Goal: Task Accomplishment & Management: Use online tool/utility

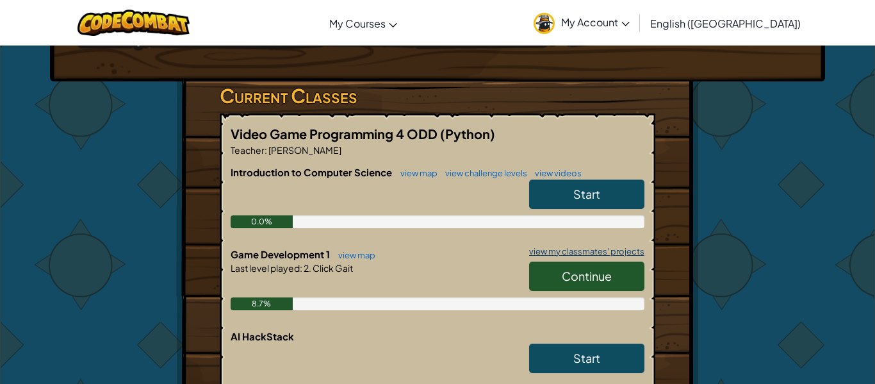
scroll to position [183, 0]
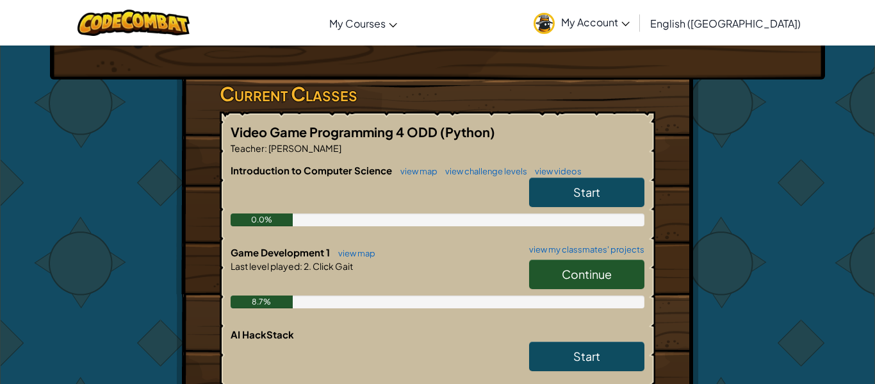
click at [573, 275] on span "Continue" at bounding box center [587, 274] width 50 height 15
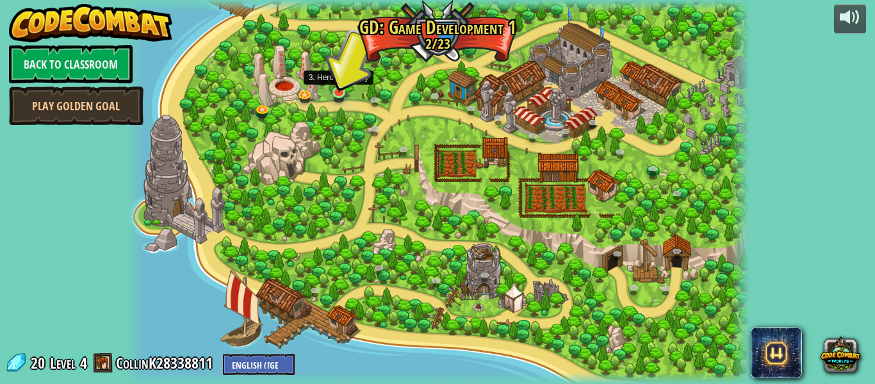
click at [338, 92] on img at bounding box center [339, 77] width 15 height 34
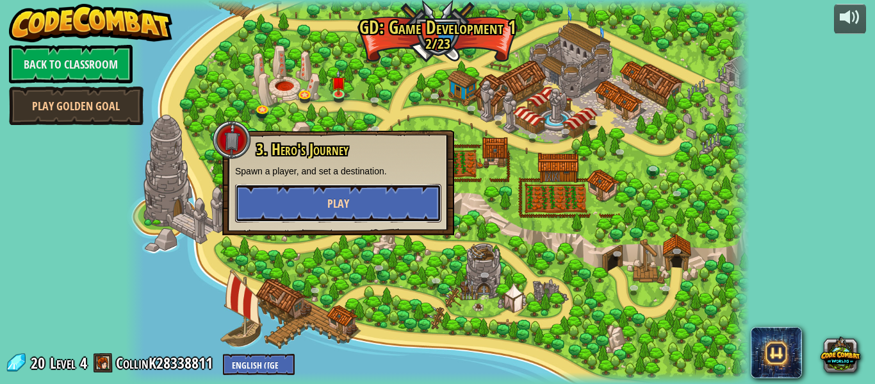
click at [347, 201] on span "Play" at bounding box center [338, 203] width 22 height 16
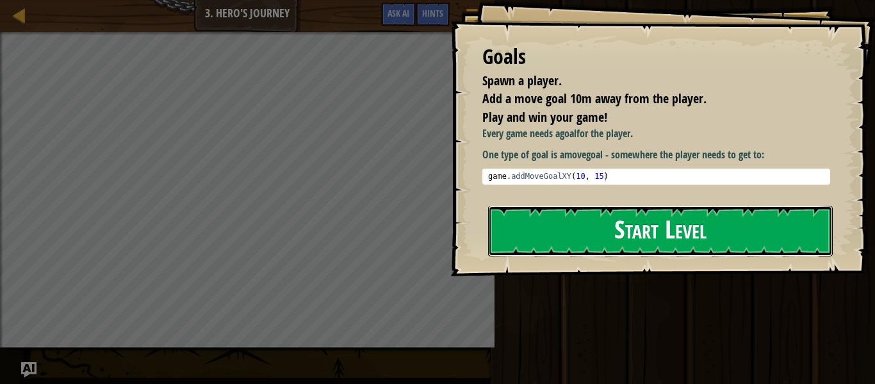
click at [621, 222] on button "Start Level" at bounding box center [660, 231] width 345 height 51
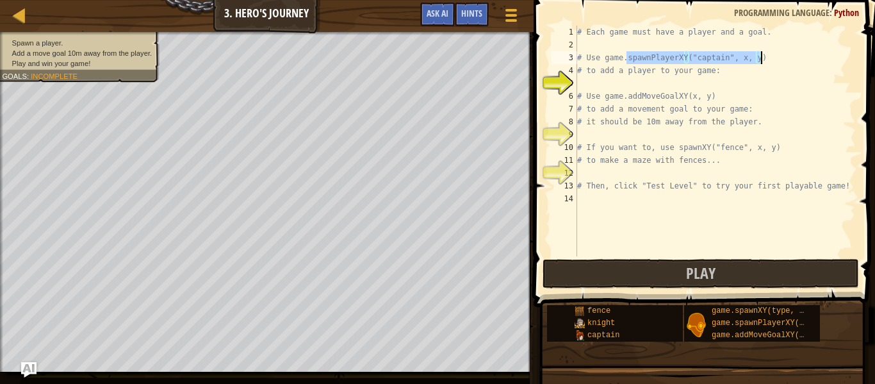
drag, startPoint x: 627, startPoint y: 60, endPoint x: 765, endPoint y: 58, distance: 137.8
click at [765, 58] on div "# Each game must have a player and a goal. # Use game.spawnPlayerXY("captain", …" at bounding box center [715, 154] width 281 height 256
type textarea "# Use game.spawnPlayerXY("captain", x, y)"
click at [648, 81] on div "# Each game must have a player and a goal. # Use game.spawnPlayerXY("captain", …" at bounding box center [715, 154] width 281 height 256
click at [627, 59] on div "# Each game must have a player and a goal. # Use game.spawnPlayerXY("captain", …" at bounding box center [715, 154] width 281 height 256
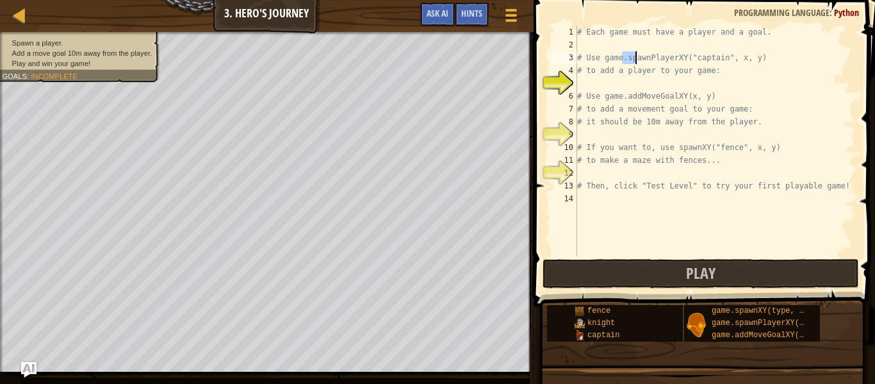
type textarea "# Use game.spawnPlayerXY("captain", x, y)"
click at [628, 59] on div "# Each game must have a player and a goal. # Use game.spawnPlayerXY("captain", …" at bounding box center [715, 141] width 281 height 231
drag, startPoint x: 628, startPoint y: 58, endPoint x: 770, endPoint y: 59, distance: 141.6
click at [770, 59] on div "# Each game must have a player and a goal. # Use game.spawnPlayerXY("captain", …" at bounding box center [715, 154] width 281 height 256
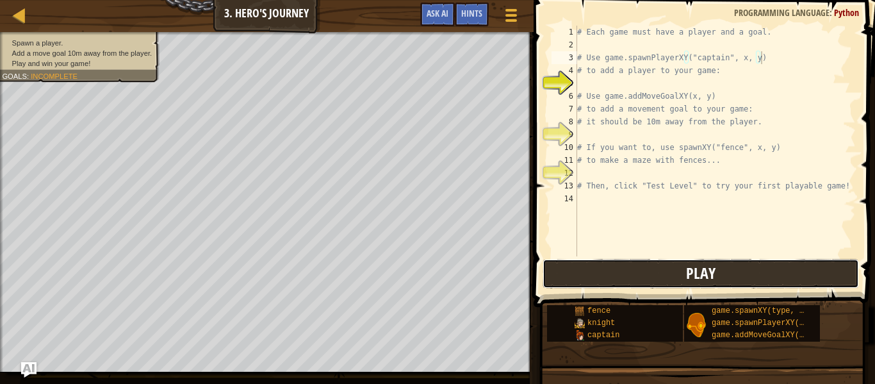
click at [618, 268] on button "Play" at bounding box center [701, 273] width 316 height 29
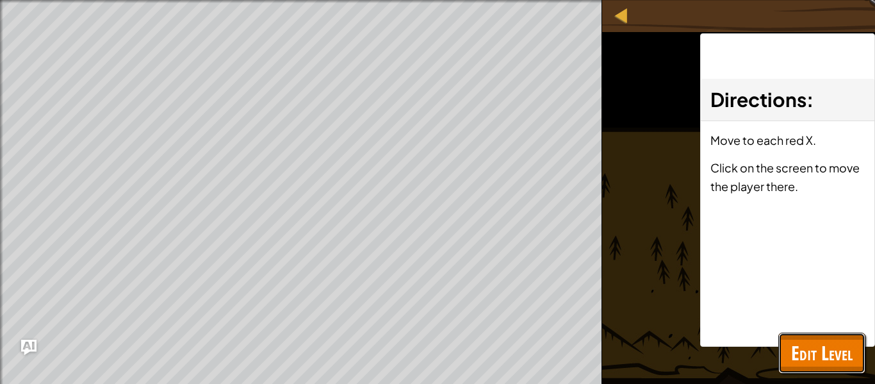
click at [812, 357] on span "Edit Level" at bounding box center [822, 353] width 62 height 26
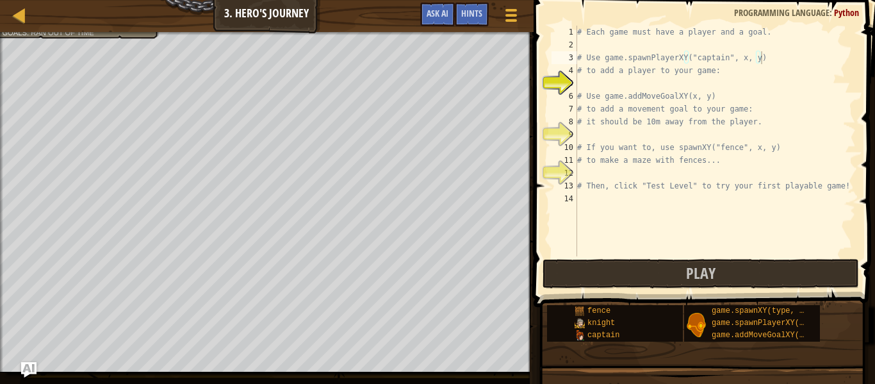
click at [609, 79] on div "# Each game must have a player and a goal. # Use game.spawnPlayerXY("captain", …" at bounding box center [715, 154] width 281 height 256
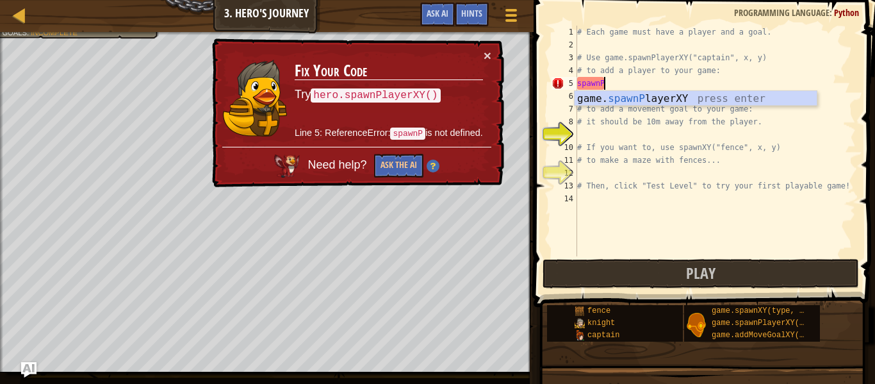
scroll to position [6, 4]
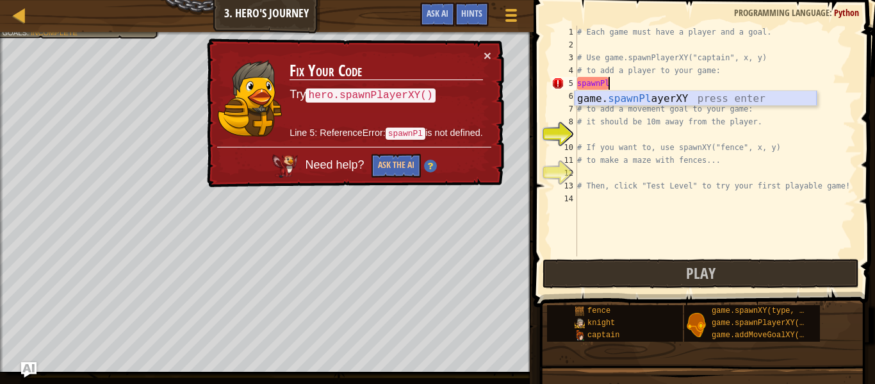
click at [684, 99] on div "game. spawnPl ayerXY press enter" at bounding box center [696, 114] width 242 height 46
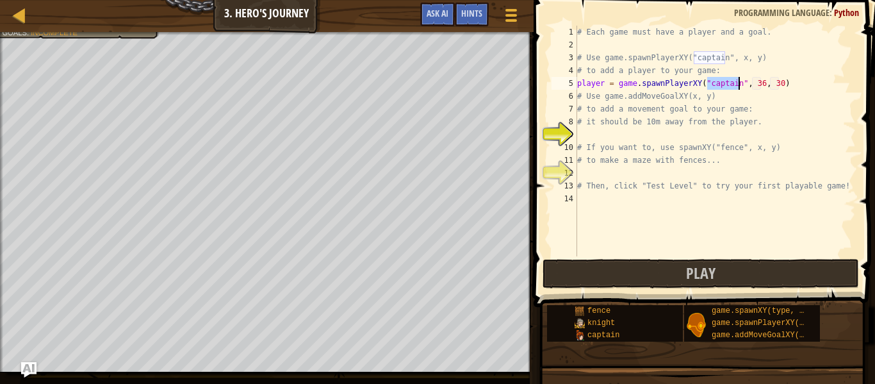
click at [762, 79] on div "# Each game must have a player and a goal. # Use game.spawnPlayerXY("captain", …" at bounding box center [715, 154] width 281 height 256
type textarea "player = game.spawnPlayerXY("captain", 36, 30)"
click at [598, 131] on div "# Each game must have a player and a goal. # Use game.spawnPlayerXY("captain", …" at bounding box center [715, 154] width 281 height 256
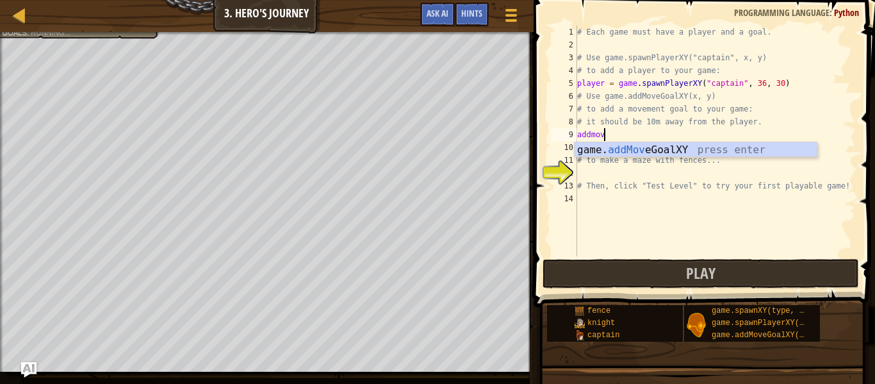
scroll to position [6, 4]
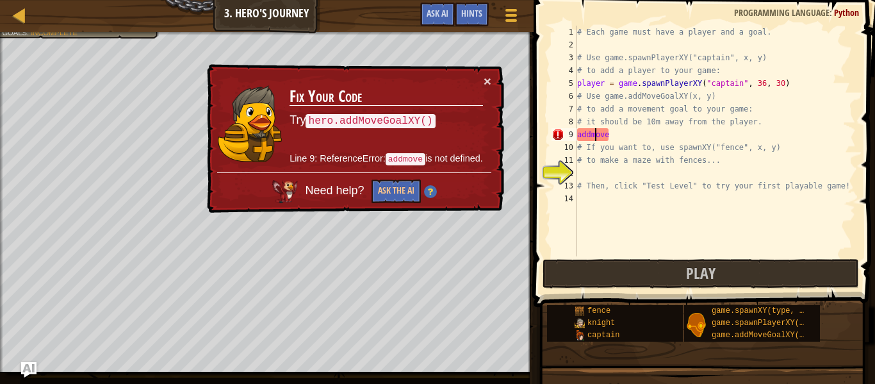
click at [595, 133] on div "# Each game must have a player and a goal. # Use game.spawnPlayerXY("captain", …" at bounding box center [715, 154] width 281 height 256
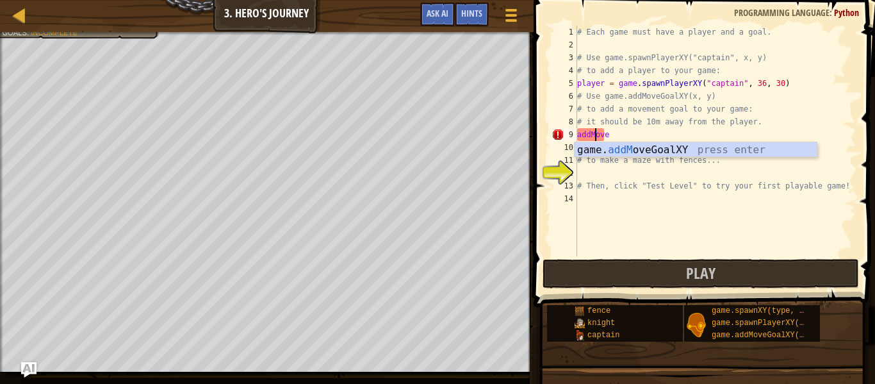
scroll to position [6, 3]
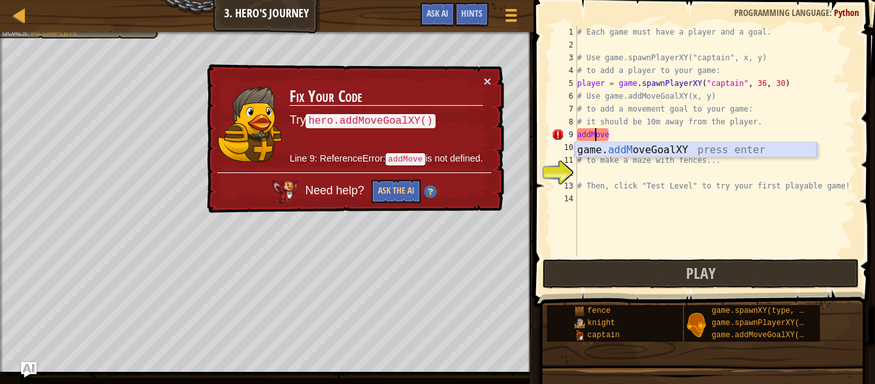
click at [675, 146] on div "game. addM oveGoalXY press enter" at bounding box center [696, 165] width 242 height 46
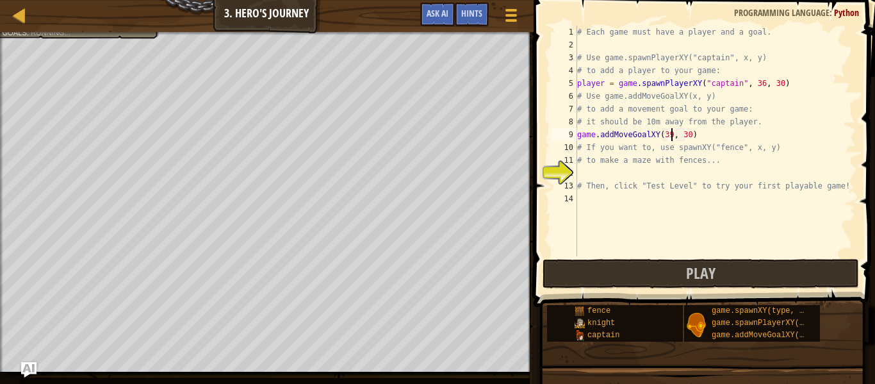
scroll to position [6, 13]
type textarea "game.addMoveGoalXY(3, 30)"
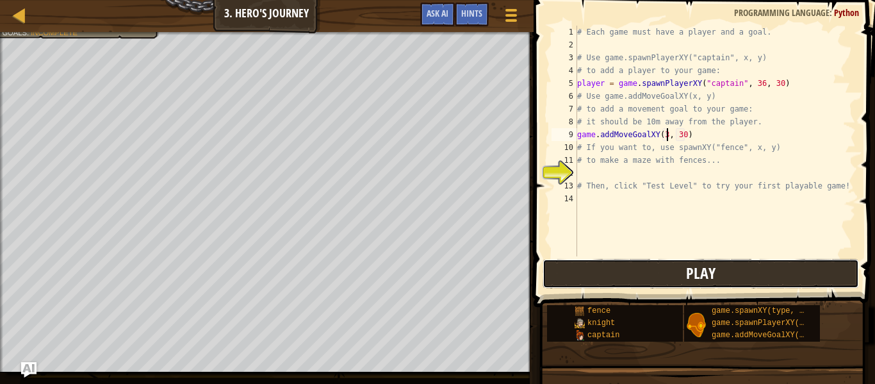
click at [633, 270] on button "Play" at bounding box center [701, 273] width 316 height 29
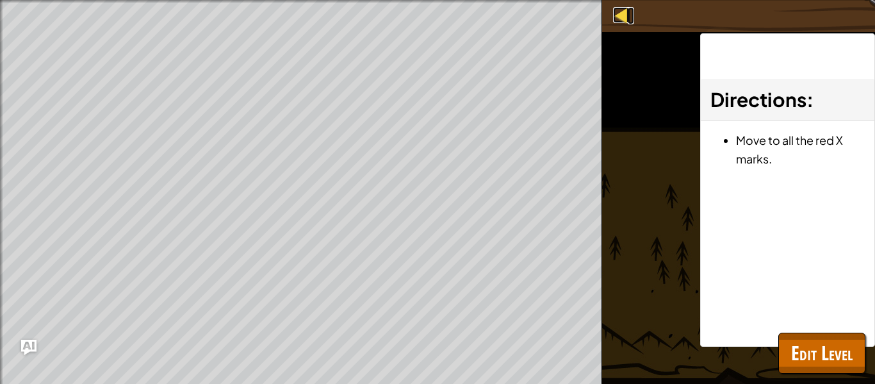
click at [622, 12] on div at bounding box center [621, 15] width 16 height 16
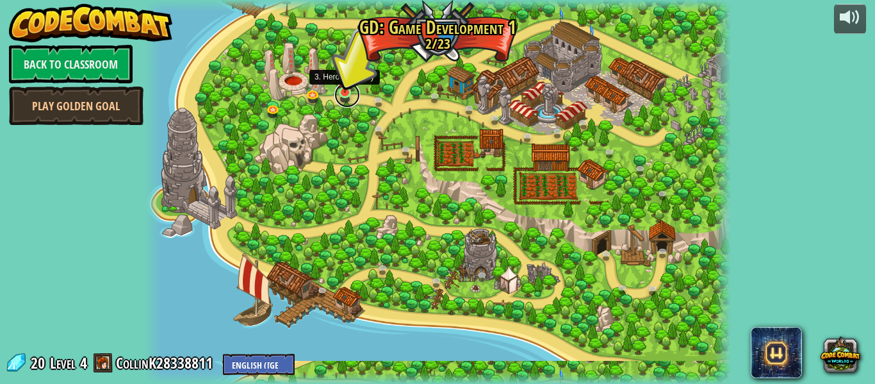
click at [347, 95] on link at bounding box center [347, 95] width 26 height 26
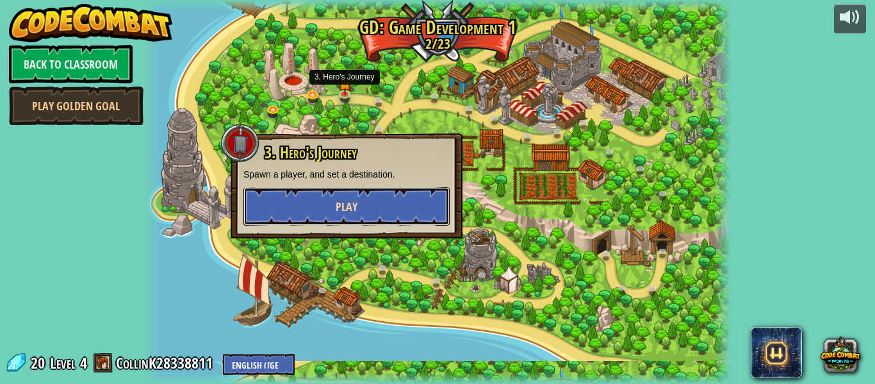
click at [366, 207] on button "Play" at bounding box center [346, 206] width 206 height 38
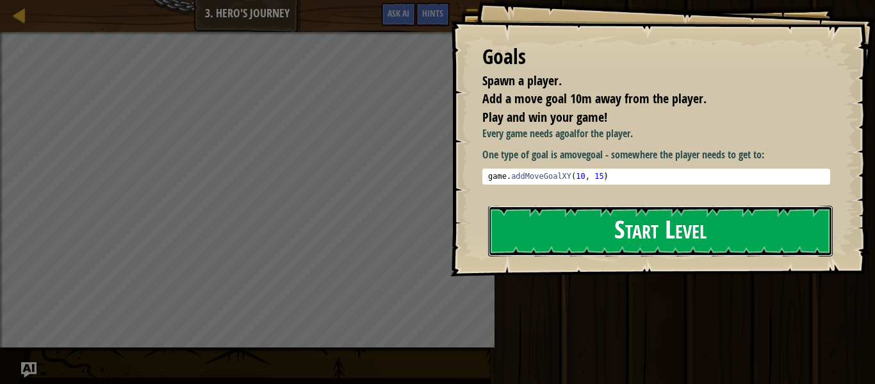
click at [500, 222] on button "Start Level" at bounding box center [660, 231] width 345 height 51
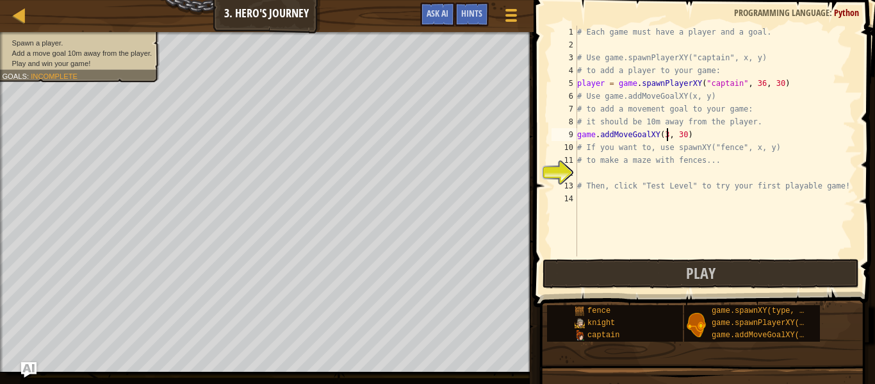
click at [668, 133] on div "# Each game must have a player and a goal. # Use game.spawnPlayerXY("captain", …" at bounding box center [715, 154] width 281 height 256
click at [761, 83] on div "# Each game must have a player and a goal. # Use game.spawnPlayerXY("captain", …" at bounding box center [715, 154] width 281 height 256
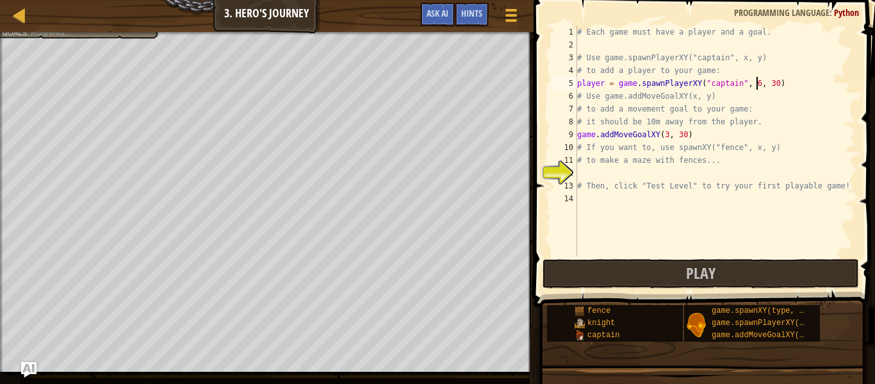
scroll to position [6, 26]
click at [666, 133] on div "# Each game must have a player and a goal. # Use game.spawnPlayerXY("captain", …" at bounding box center [715, 154] width 281 height 256
click at [605, 179] on div "# Each game must have a player and a goal. # Use game.spawnPlayerXY("captain", …" at bounding box center [715, 154] width 281 height 256
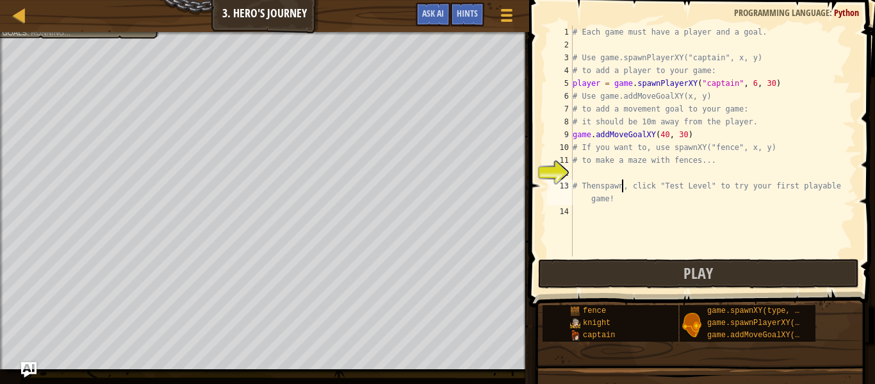
scroll to position [6, 7]
type textarea "# Then, click "Test Level" to try your first playable game!"
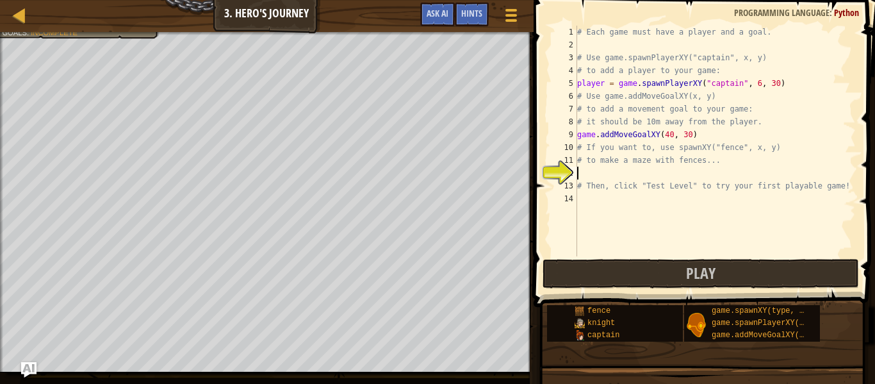
click at [605, 170] on div "# Each game must have a player and a goal. # Use game.spawnPlayerXY("captain", …" at bounding box center [715, 154] width 281 height 256
click at [604, 185] on div "# Each game must have a player and a goal. # Use game.spawnPlayerXY("captain", …" at bounding box center [715, 154] width 281 height 256
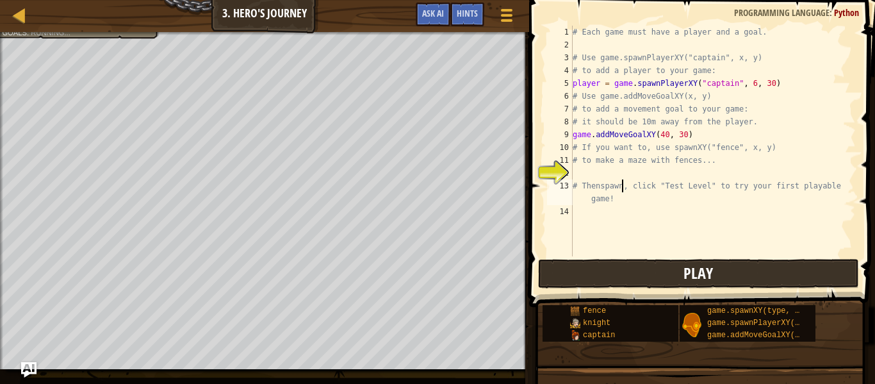
scroll to position [6, 7]
type textarea "# Then, click "Test Level" to try your first playable game!"
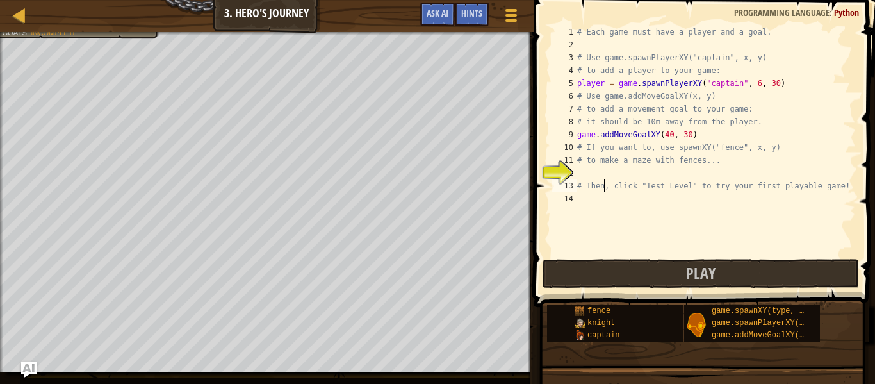
click at [599, 171] on div "# Each game must have a player and a goal. # Use game.spawnPlayerXY("captain", …" at bounding box center [715, 154] width 281 height 256
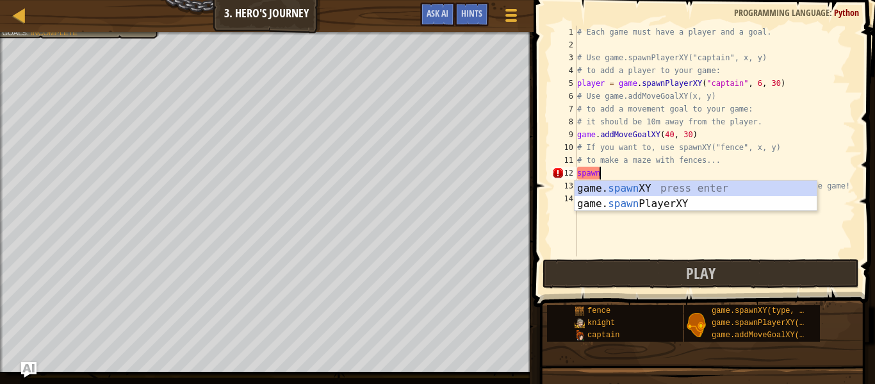
scroll to position [6, 3]
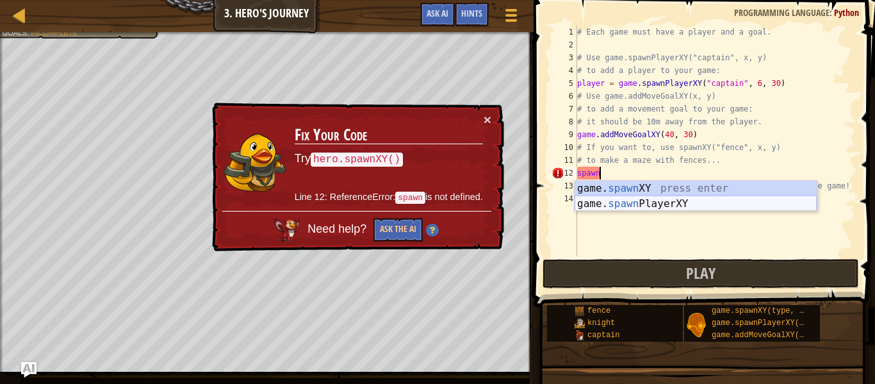
click at [660, 198] on div "game. spawn XY press enter game. spawn PlayerXY press enter" at bounding box center [696, 212] width 242 height 62
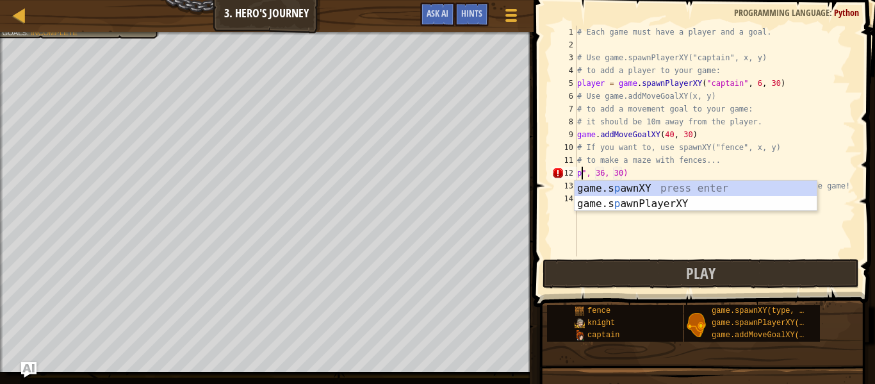
scroll to position [6, 6]
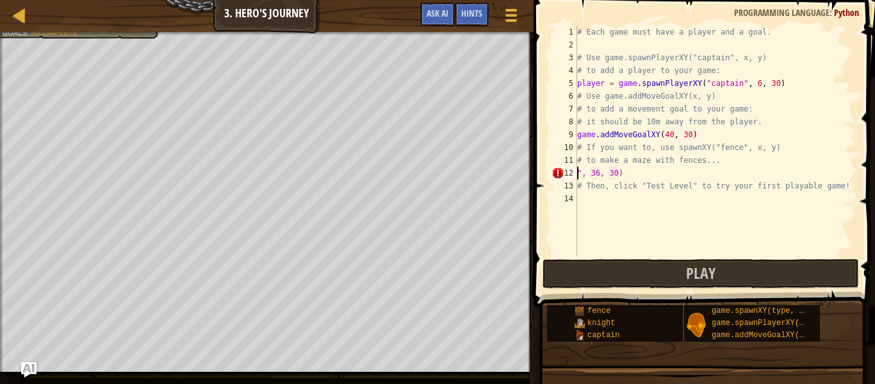
click at [677, 174] on div "# Each game must have a player and a goal. # Use game.spawnPlayerXY("captain", …" at bounding box center [715, 154] width 281 height 256
type textarea """
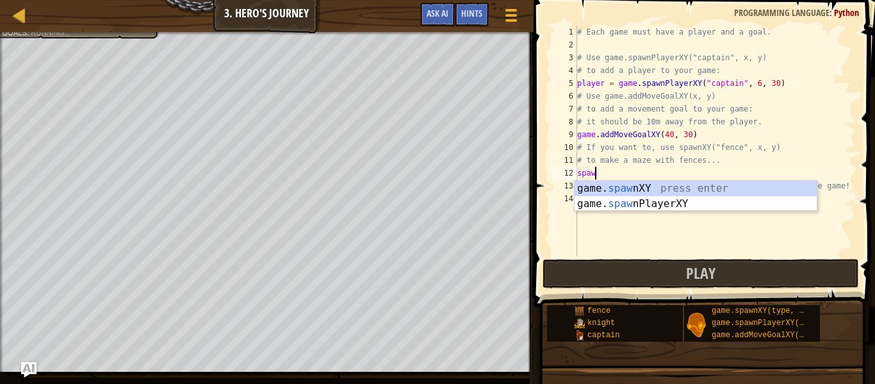
scroll to position [6, 3]
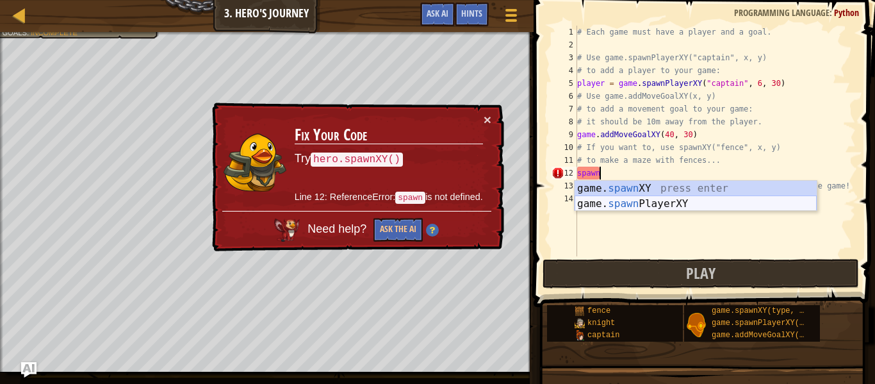
click at [669, 206] on div "game. spawn XY press enter game. spawn PlayerXY press enter" at bounding box center [696, 212] width 242 height 62
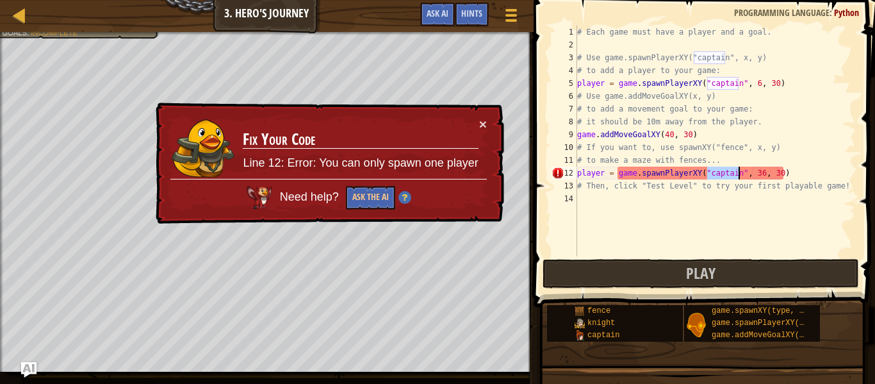
click at [787, 173] on div "# Each game must have a player and a goal. # Use game.spawnPlayerXY("captain", …" at bounding box center [715, 154] width 281 height 256
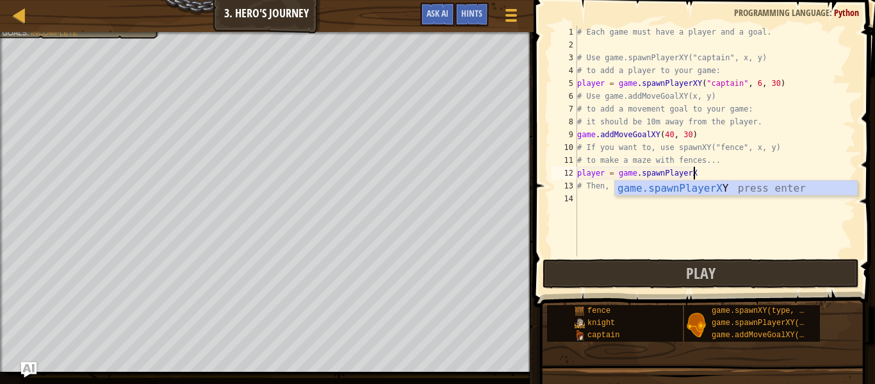
scroll to position [6, 17]
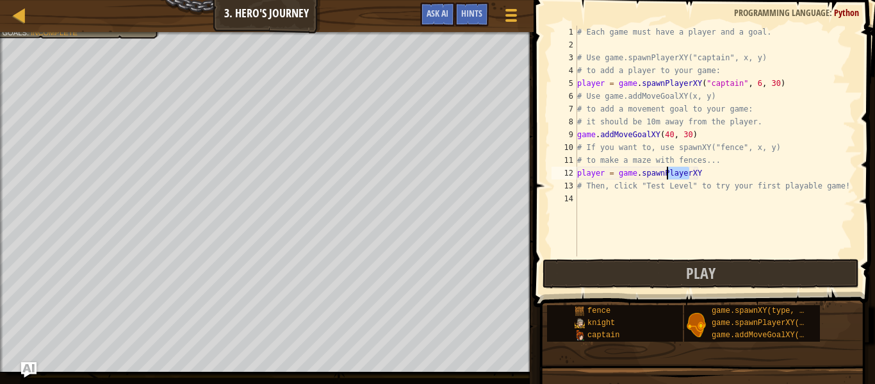
drag, startPoint x: 687, startPoint y: 174, endPoint x: 668, endPoint y: 174, distance: 19.9
click at [668, 174] on div "# Each game must have a player and a goal. # Use game.spawnPlayerXY("captain", …" at bounding box center [715, 154] width 281 height 256
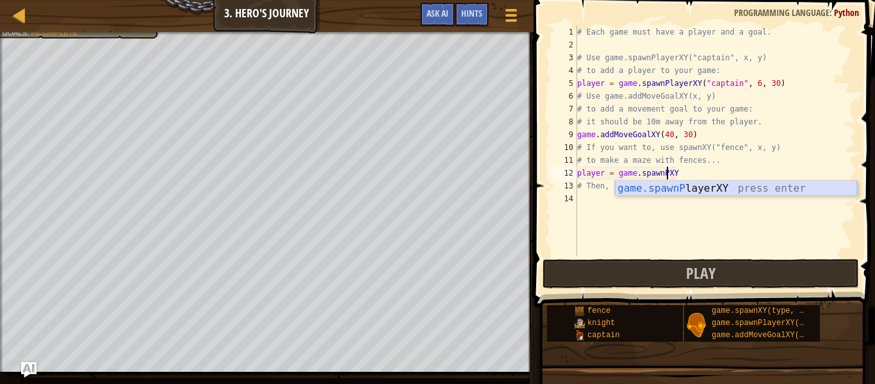
scroll to position [6, 13]
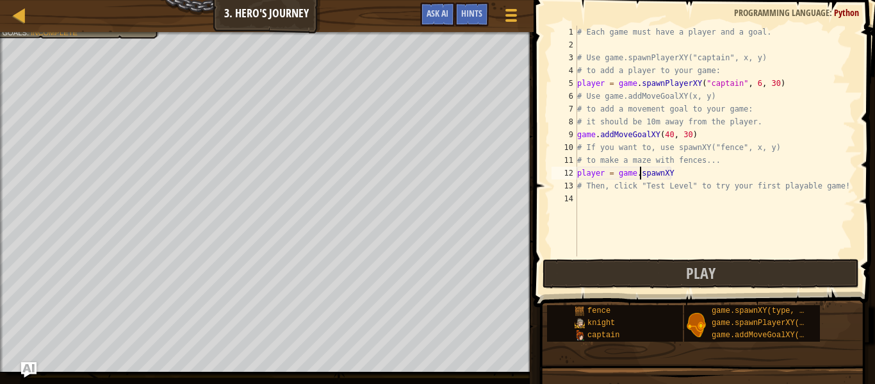
click at [638, 174] on div "# Each game must have a player and a goal. # Use game.spawnPlayerXY("captain", …" at bounding box center [715, 154] width 281 height 256
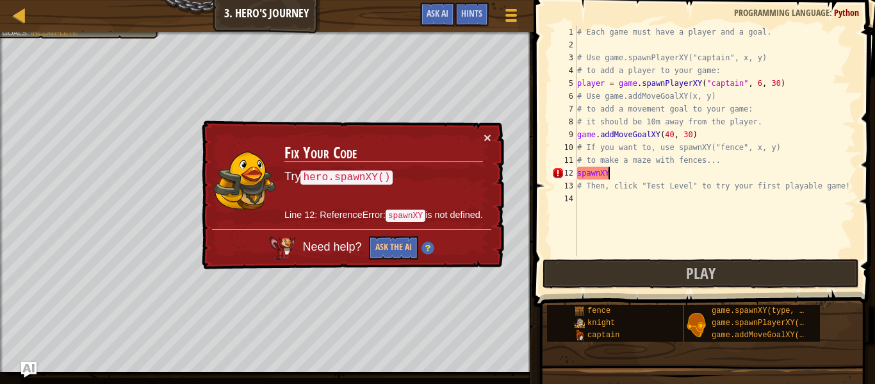
click at [610, 176] on div "# Each game must have a player and a goal. # Use game.spawnPlayerXY("captain", …" at bounding box center [715, 154] width 281 height 256
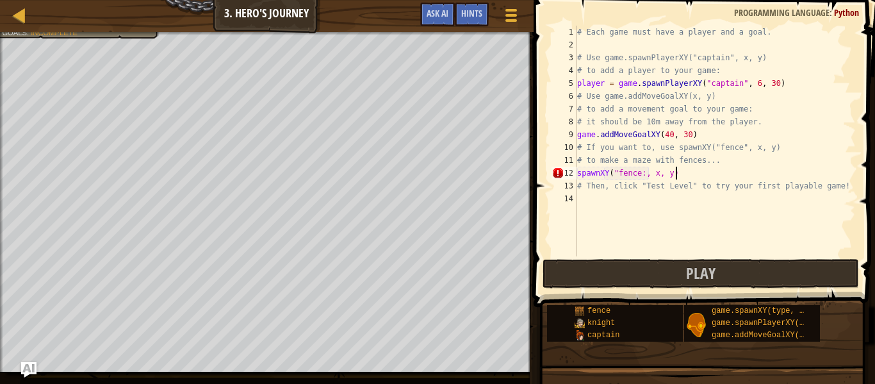
scroll to position [6, 13]
click at [671, 173] on div "# Each game must have a player and a goal. # Use game.spawnPlayerXY("captain", …" at bounding box center [715, 154] width 281 height 256
click at [658, 171] on div "# Each game must have a player and a goal. # Use game.spawnPlayerXY("captain", …" at bounding box center [715, 154] width 281 height 256
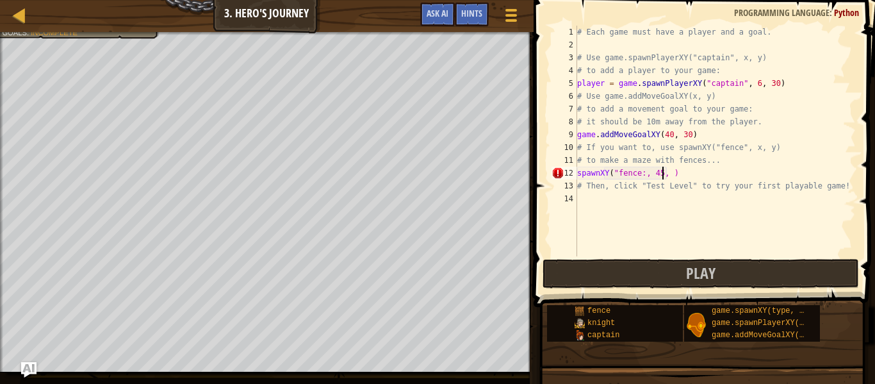
click at [666, 176] on div "# Each game must have a player and a goal. # Use game.spawnPlayerXY("captain", …" at bounding box center [715, 154] width 281 height 256
click at [685, 177] on div "# Each game must have a player and a goal. # Use game.spawnPlayerXY("captain", …" at bounding box center [715, 154] width 281 height 256
click at [643, 174] on div "# Each game must have a player and a goal. # Use game.spawnPlayerXY("captain", …" at bounding box center [715, 154] width 281 height 256
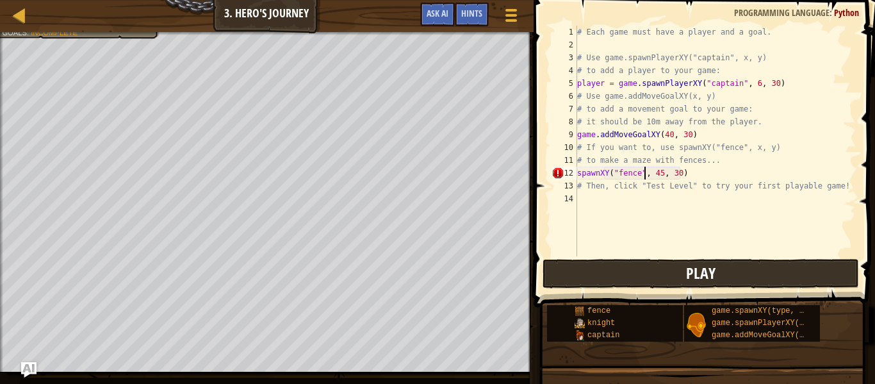
scroll to position [6, 10]
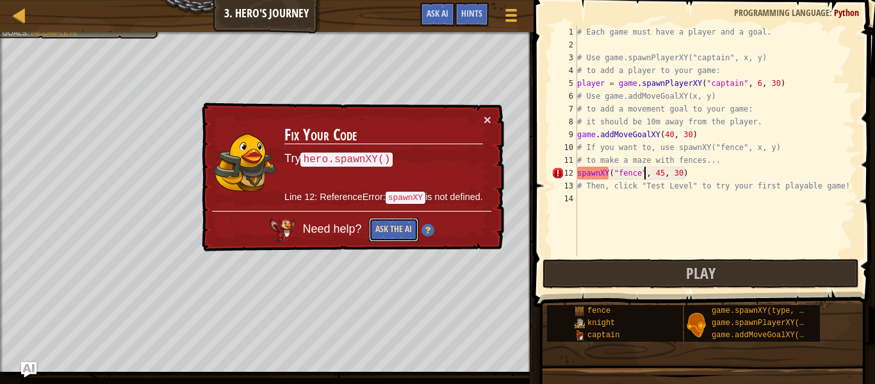
click at [389, 229] on button "Ask the AI" at bounding box center [393, 230] width 49 height 24
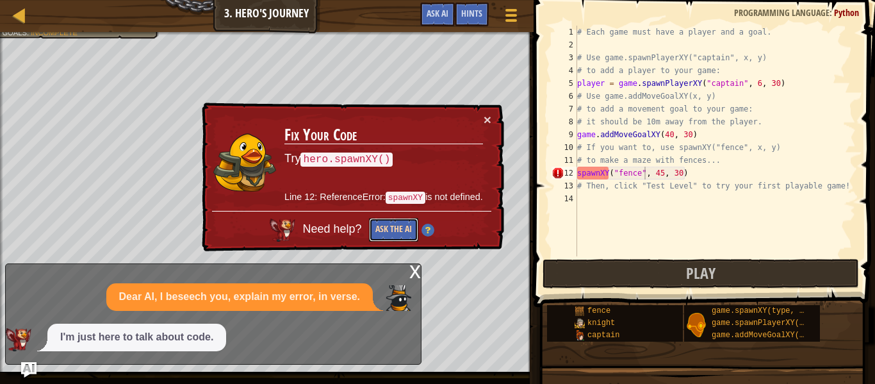
click at [390, 227] on button "Ask the AI" at bounding box center [393, 230] width 49 height 24
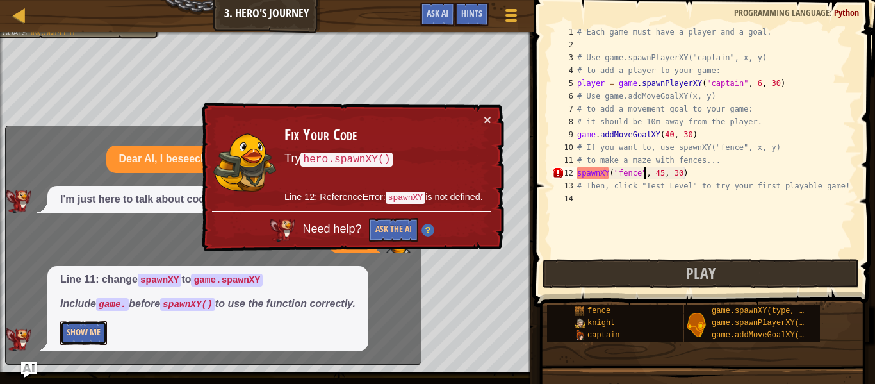
click at [77, 335] on button "Show Me" at bounding box center [83, 333] width 47 height 24
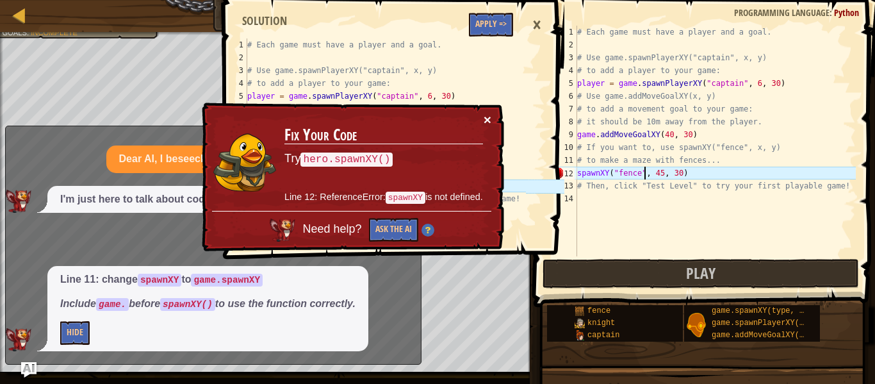
click at [485, 123] on button "×" at bounding box center [488, 119] width 8 height 13
click at [577, 174] on div "# Each game must have a player and a goal. # Use game.spawnPlayerXY("captain", …" at bounding box center [715, 154] width 281 height 256
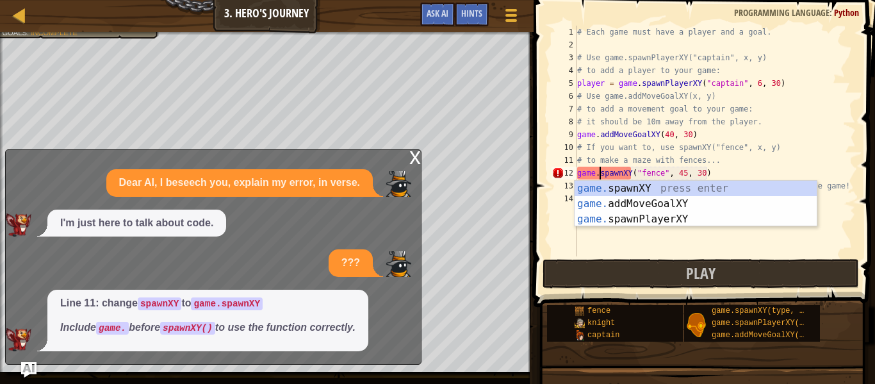
scroll to position [6, 3]
type textarea "game.spawnXY("fence", 45, 30)"
click at [412, 157] on div "x" at bounding box center [415, 156] width 12 height 13
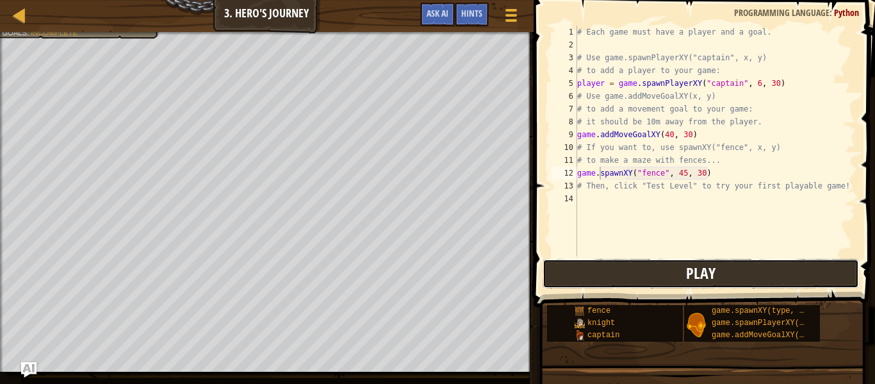
click at [679, 267] on button "Play" at bounding box center [701, 273] width 316 height 29
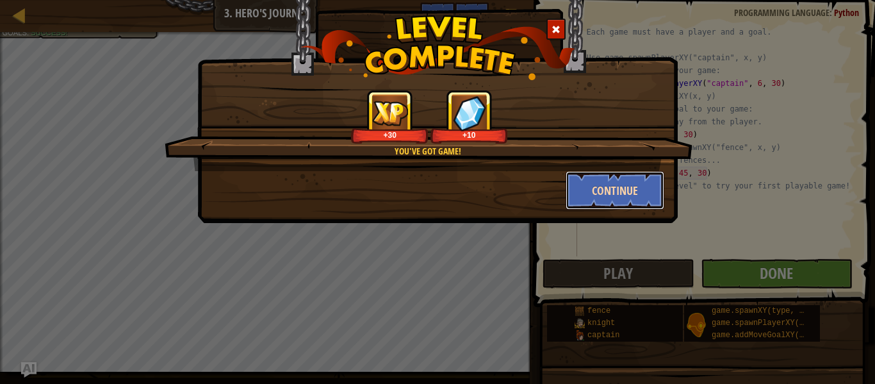
click at [597, 192] on button "Continue" at bounding box center [615, 190] width 99 height 38
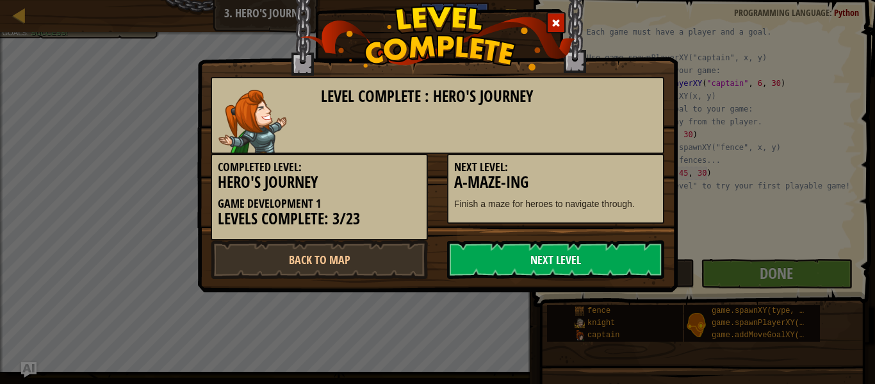
click at [524, 257] on link "Next Level" at bounding box center [555, 259] width 217 height 38
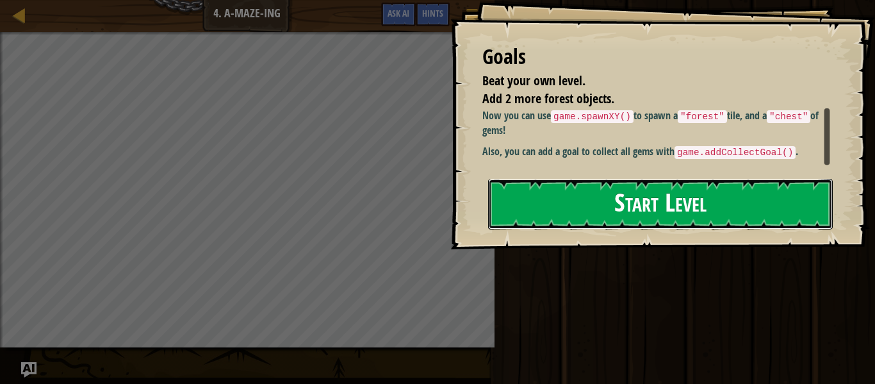
click at [521, 204] on button "Start Level" at bounding box center [660, 204] width 345 height 51
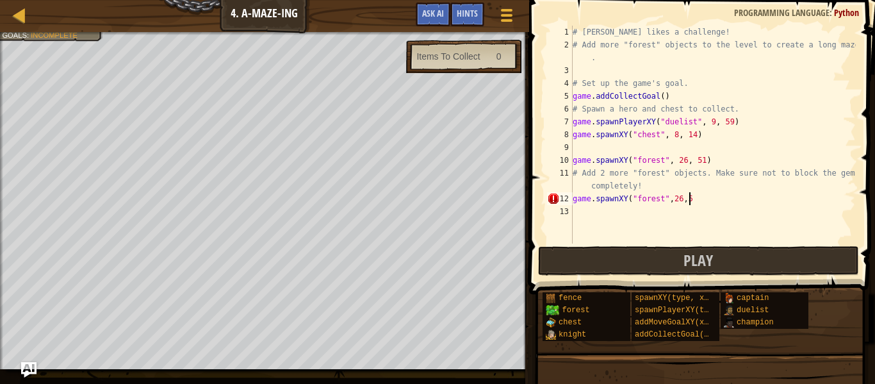
scroll to position [6, 17]
click at [671, 200] on div "# [PERSON_NAME] likes a challenge! # Add more "forest" objects to the level to …" at bounding box center [713, 147] width 286 height 243
click at [689, 197] on div "# [PERSON_NAME] likes a challenge! # Add more "forest" objects to the level to …" at bounding box center [713, 147] width 286 height 243
click at [705, 198] on div "# [PERSON_NAME] likes a challenge! # Add more "forest" objects to the level to …" at bounding box center [713, 147] width 286 height 243
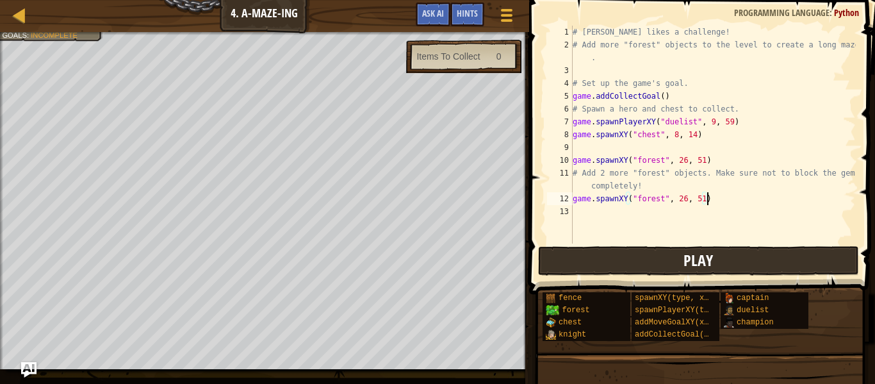
type textarea "game.spawnXY("forest", 26, 51)"
click at [644, 261] on button "Play" at bounding box center [698, 260] width 321 height 29
click at [585, 218] on div "# [PERSON_NAME] likes a challenge! # Add more "forest" objects to the level to …" at bounding box center [713, 147] width 286 height 243
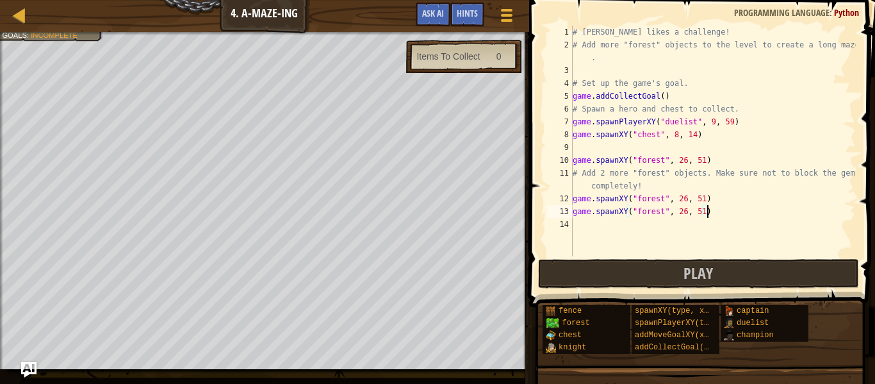
click at [685, 211] on div "# [PERSON_NAME] likes a challenge! # Add more "forest" objects to the level to …" at bounding box center [713, 154] width 286 height 256
click at [703, 213] on div "# [PERSON_NAME] likes a challenge! # Add more "forest" objects to the level to …" at bounding box center [713, 154] width 286 height 256
type textarea "game.spawnXY("forest", 51, 49)"
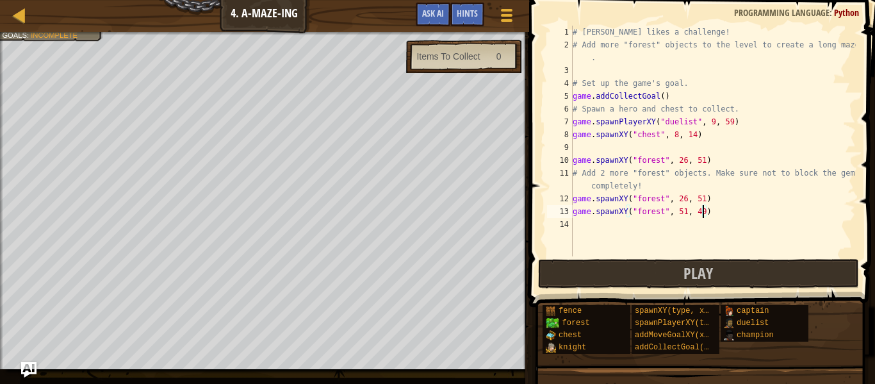
click at [579, 231] on div "# [PERSON_NAME] likes a challenge! # Add more "forest" objects to the level to …" at bounding box center [713, 154] width 286 height 256
click at [701, 199] on div "# [PERSON_NAME] likes a challenge! # Add more "forest" objects to the level to …" at bounding box center [713, 154] width 286 height 256
click at [685, 198] on div "# [PERSON_NAME] likes a challenge! # Add more "forest" objects to the level to …" at bounding box center [713, 154] width 286 height 256
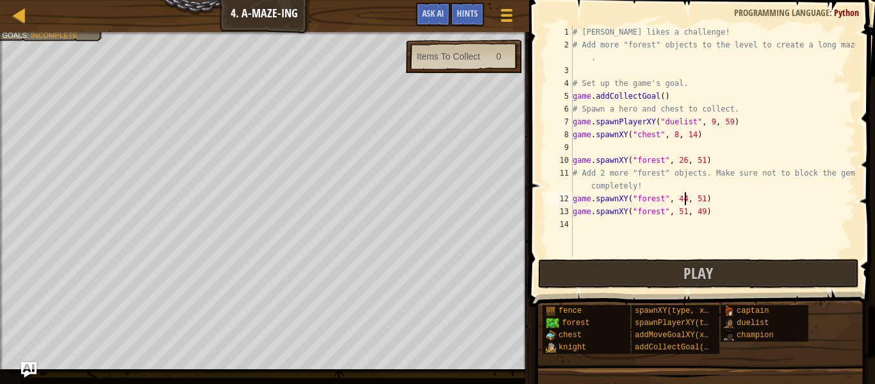
click at [702, 201] on div "# [PERSON_NAME] likes a challenge! # Add more "forest" objects to the level to …" at bounding box center [713, 154] width 286 height 256
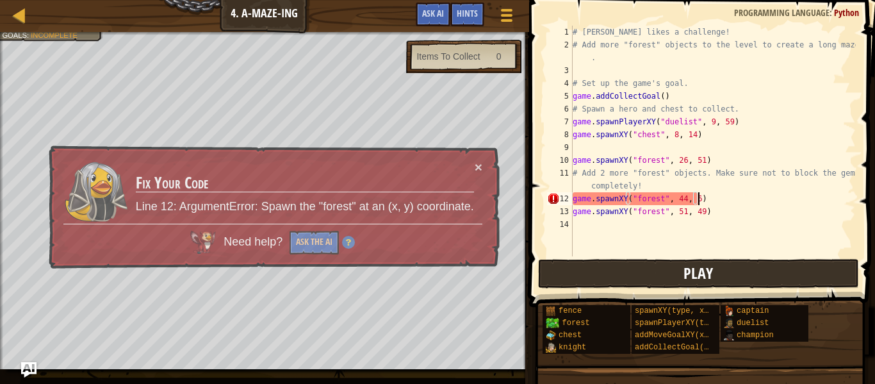
scroll to position [6, 18]
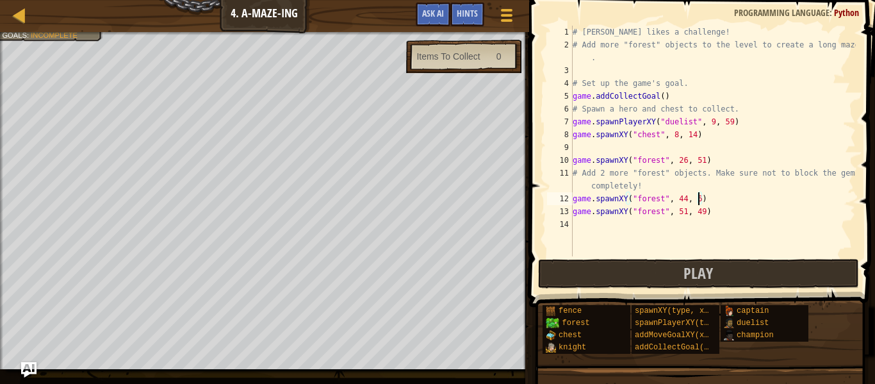
click at [685, 200] on div "# [PERSON_NAME] likes a challenge! # Add more "forest" objects to the level to …" at bounding box center [713, 154] width 286 height 256
click at [698, 198] on div "# [PERSON_NAME] likes a challenge! # Add more "forest" objects to the level to …" at bounding box center [713, 154] width 286 height 256
click at [686, 198] on div "# [PERSON_NAME] likes a challenge! # Add more "forest" objects to the level to …" at bounding box center [713, 154] width 286 height 256
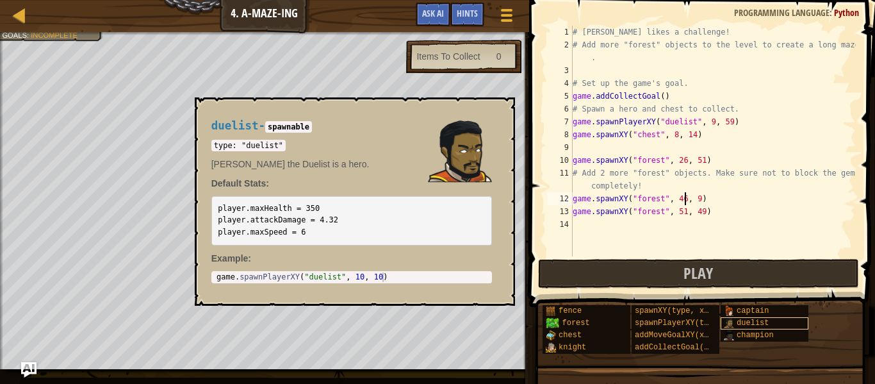
scroll to position [6, 16]
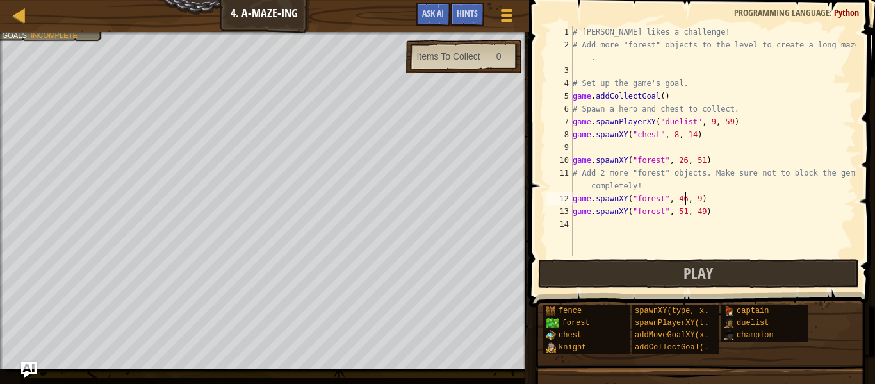
click at [700, 200] on div "# [PERSON_NAME] likes a challenge! # Add more "forest" objects to the level to …" at bounding box center [713, 154] width 286 height 256
click at [703, 211] on div "# [PERSON_NAME] likes a challenge! # Add more "forest" objects to the level to …" at bounding box center [713, 154] width 286 height 256
click at [684, 211] on div "# [PERSON_NAME] likes a challenge! # Add more "forest" objects to the level to …" at bounding box center [713, 154] width 286 height 256
type textarea "game.spawnXY("forest", 52, 49)"
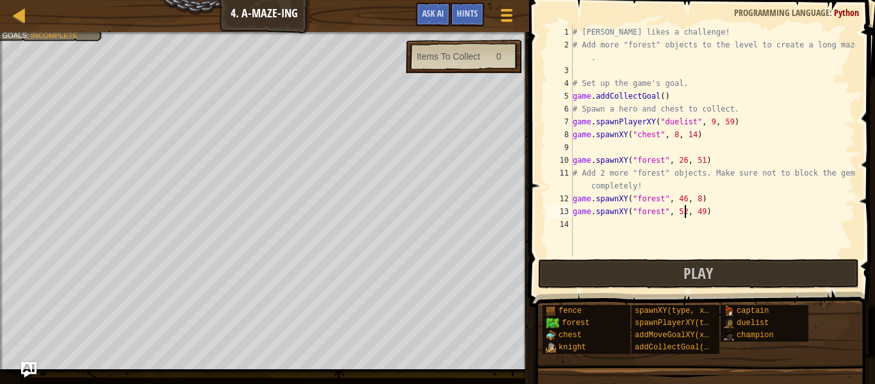
scroll to position [6, 16]
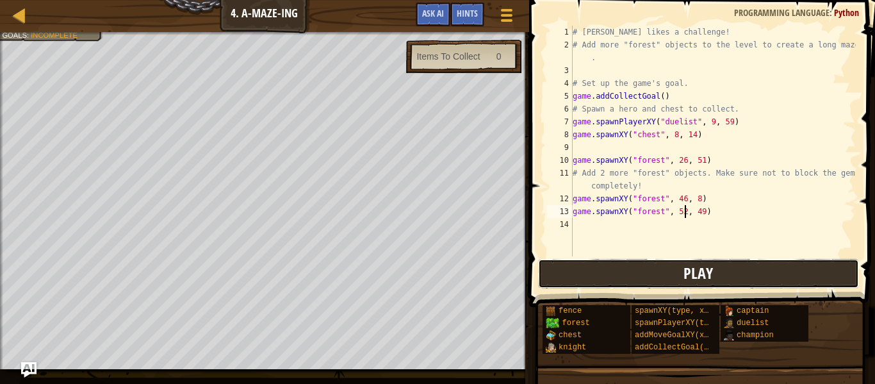
click at [639, 277] on button "Play" at bounding box center [698, 273] width 321 height 29
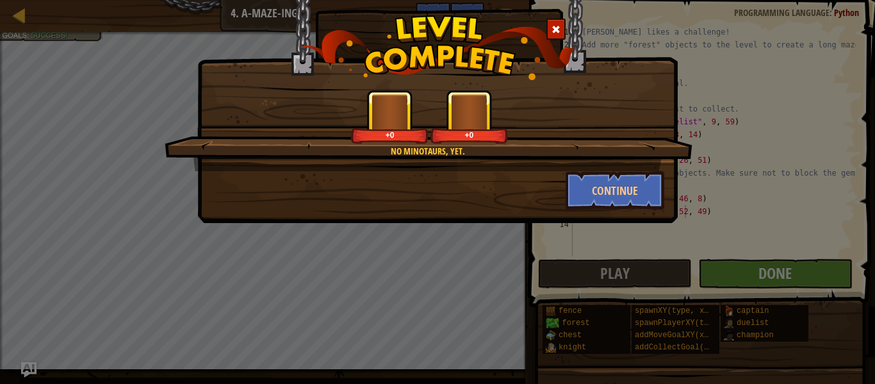
click at [507, 211] on div "No minotaurs, yet. +0 +0 Continue" at bounding box center [437, 95] width 480 height 255
click at [596, 192] on button "Continue" at bounding box center [615, 190] width 99 height 38
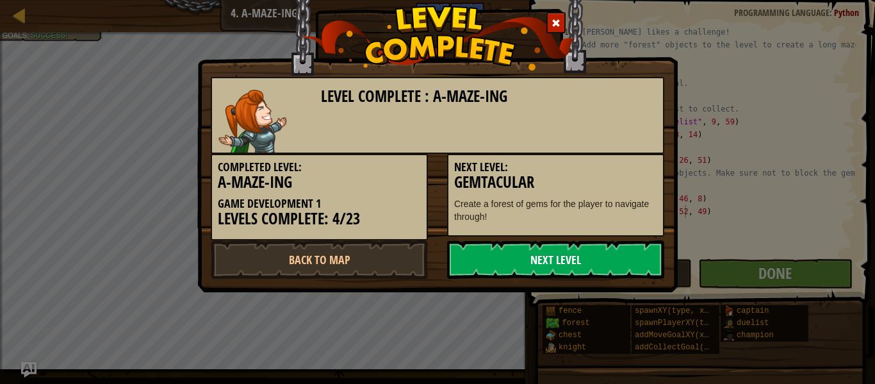
click at [522, 255] on link "Next Level" at bounding box center [555, 259] width 217 height 38
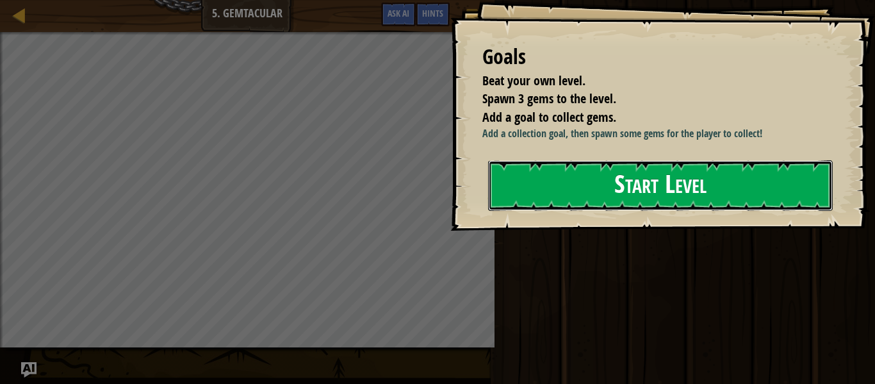
click at [536, 185] on button "Start Level" at bounding box center [660, 185] width 345 height 51
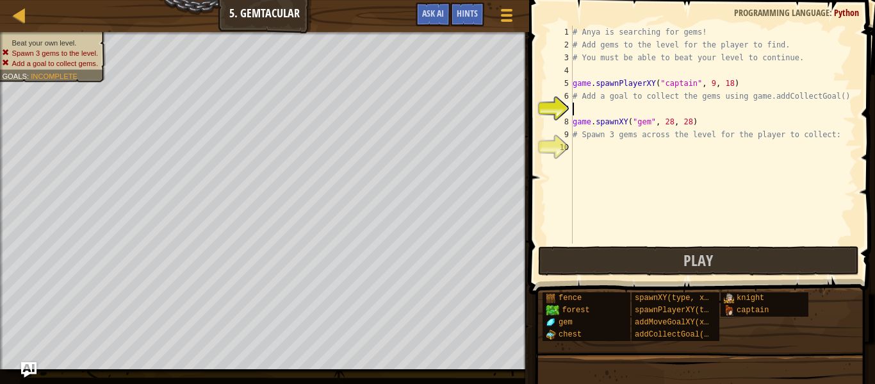
click at [537, 183] on span at bounding box center [703, 129] width 356 height 332
click at [582, 145] on div "# Anya is searching for gems! # Add gems to the level for the player to find. #…" at bounding box center [713, 147] width 286 height 243
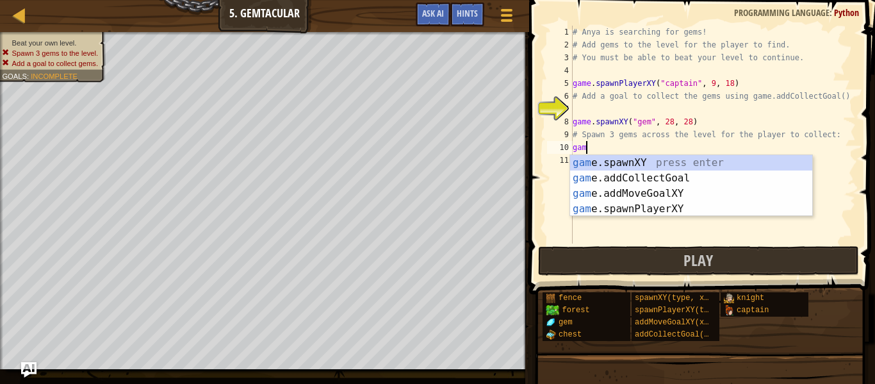
scroll to position [6, 2]
click at [610, 181] on div "game .addCollectGoal press enter game .spawnXY press enter game .addMoveGoalXY …" at bounding box center [691, 201] width 242 height 92
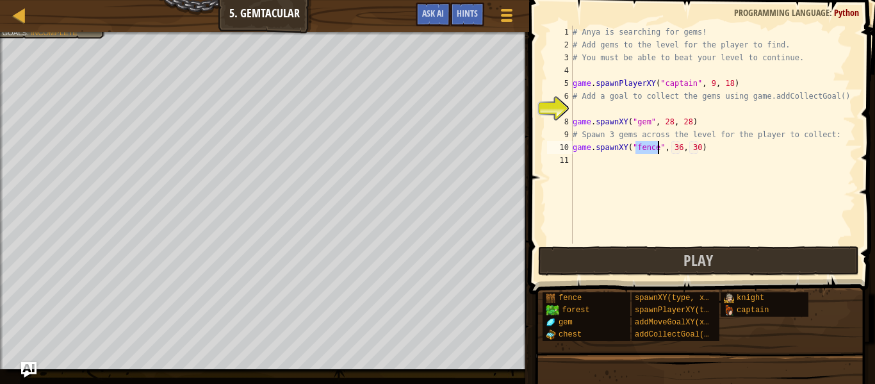
click at [703, 148] on div "# Anya is searching for gems! # Add gems to the level for the player to find. #…" at bounding box center [713, 147] width 286 height 243
click at [652, 145] on div "# Anya is searching for gems! # Add gems to the level for the player to find. #…" at bounding box center [713, 147] width 286 height 243
click at [658, 153] on div "# Anya is searching for gems! # Add gems to the level for the player to find. #…" at bounding box center [713, 147] width 286 height 243
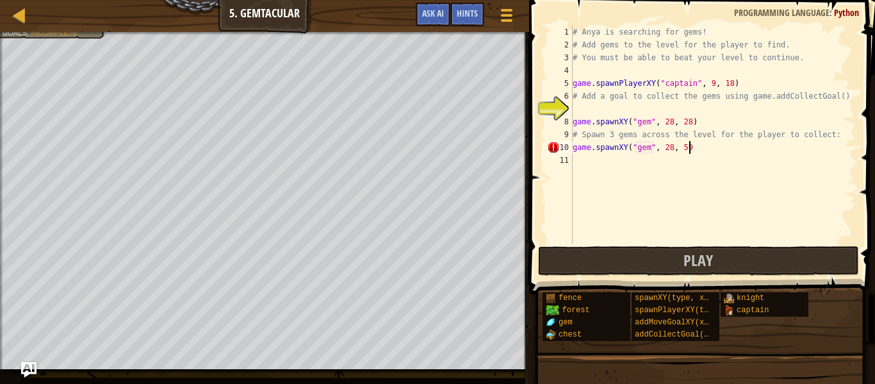
scroll to position [6, 17]
click at [671, 145] on div "# Anya is searching for gems! # Add gems to the level for the player to find. #…" at bounding box center [713, 147] width 286 height 243
type textarea "game.spawnXY("gem", 35, 59)"
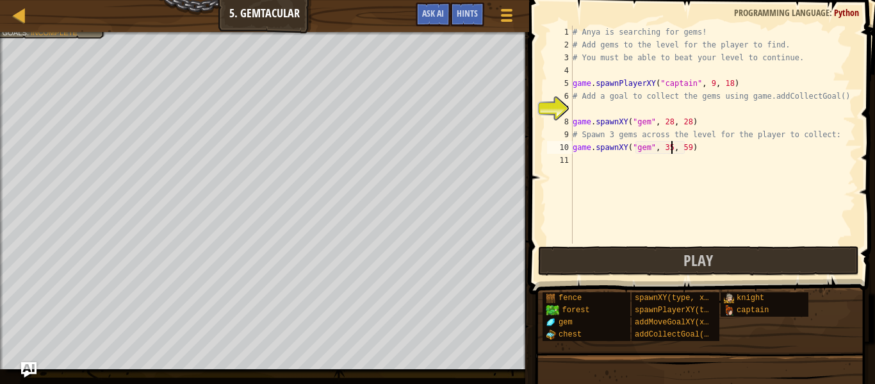
click at [582, 161] on div "# Anya is searching for gems! # Add gems to the level for the player to find. #…" at bounding box center [713, 147] width 286 height 243
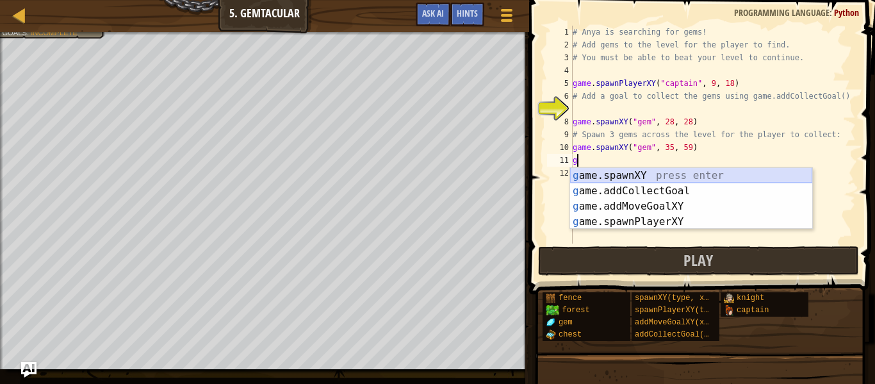
click at [662, 174] on div "g ame.spawnXY press enter g ame.addCollectGoal press enter g ame.addMoveGoalXY …" at bounding box center [691, 214] width 242 height 92
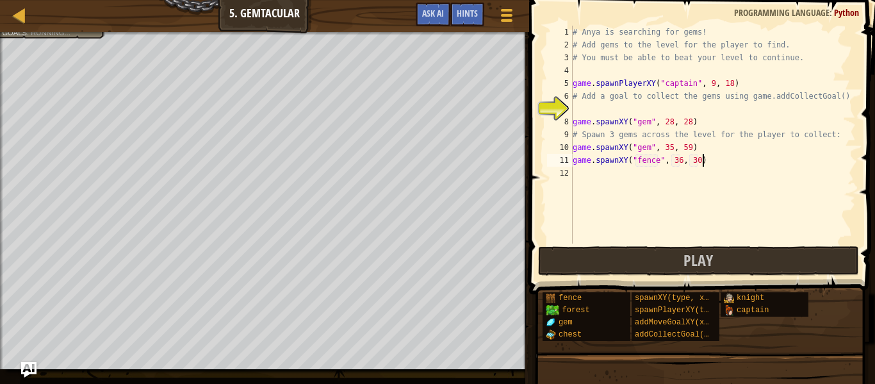
click at [704, 164] on div "# Anya is searching for gems! # Add gems to the level for the player to find. #…" at bounding box center [713, 147] width 286 height 243
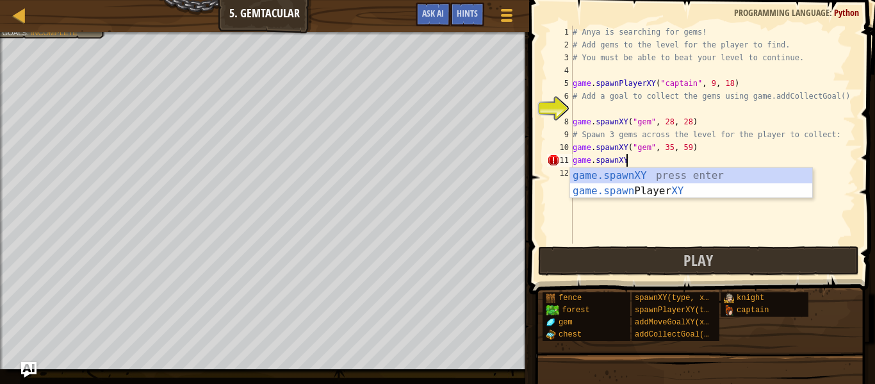
scroll to position [6, 7]
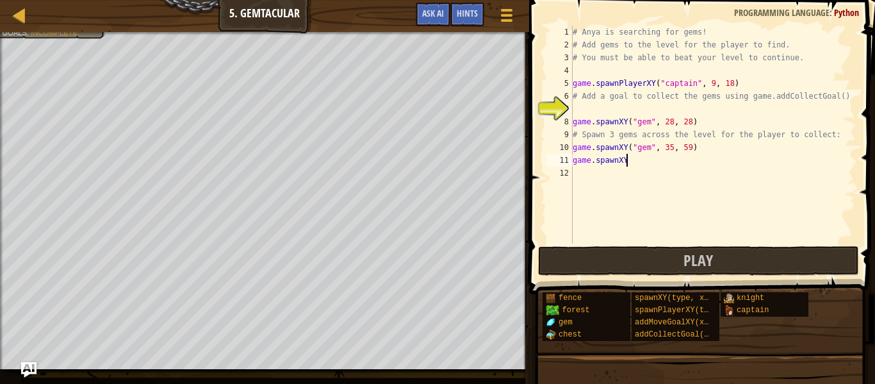
click at [675, 161] on div "# Anya is searching for gems! # Add gems to the level for the player to find. #…" at bounding box center [713, 147] width 286 height 243
type textarea "game.spawnXY("gem", 60, 34)"
click at [578, 170] on div "# Anya is searching for gems! # Add gems to the level for the player to find. #…" at bounding box center [713, 147] width 286 height 243
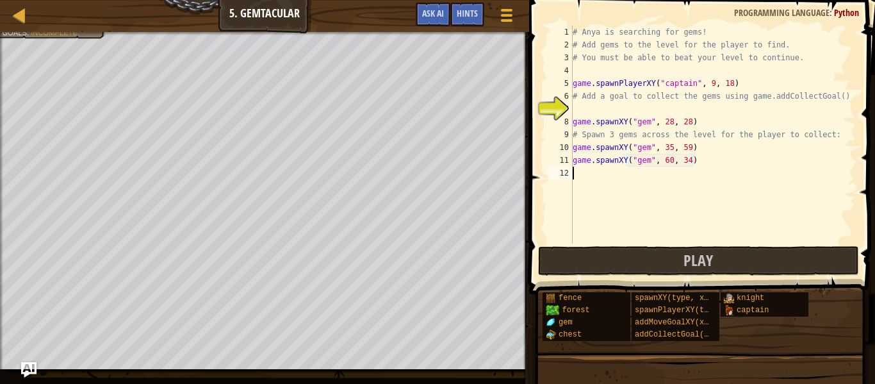
scroll to position [6, 0]
click at [556, 265] on button "Play" at bounding box center [698, 260] width 321 height 29
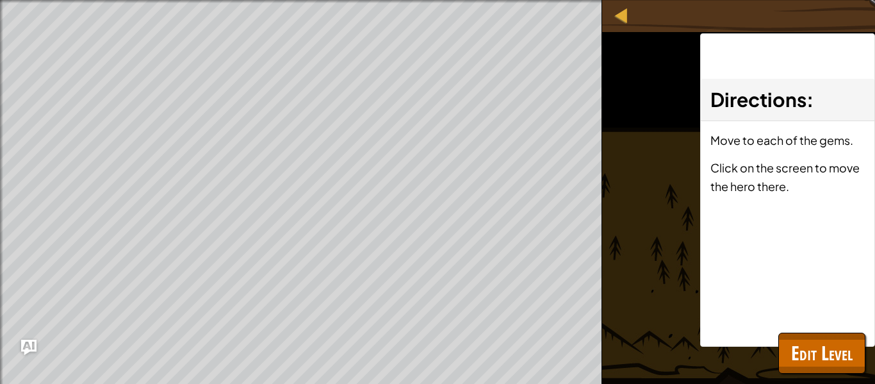
click at [814, 254] on div "Directions : Move to each of the gems. Click on the screen to move the hero the…" at bounding box center [787, 189] width 175 height 313
click at [816, 351] on span "Edit Level" at bounding box center [822, 353] width 62 height 26
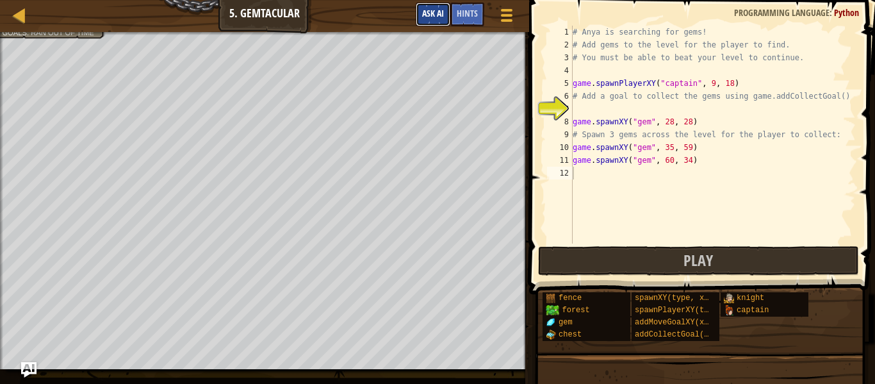
click at [435, 18] on span "Ask AI" at bounding box center [433, 13] width 22 height 12
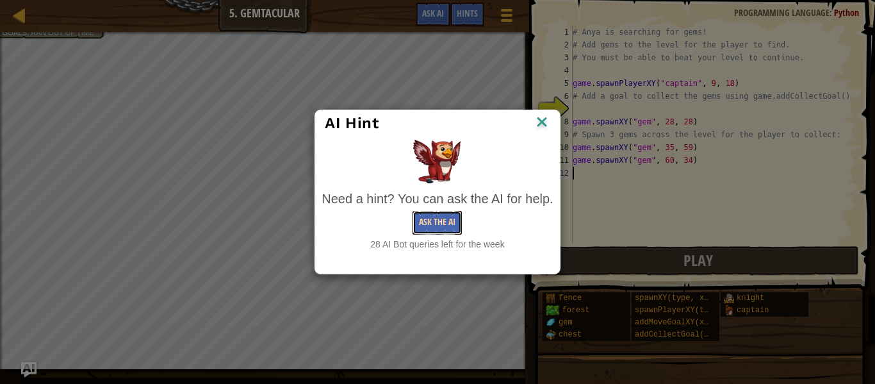
click at [444, 216] on button "Ask the AI" at bounding box center [437, 223] width 49 height 24
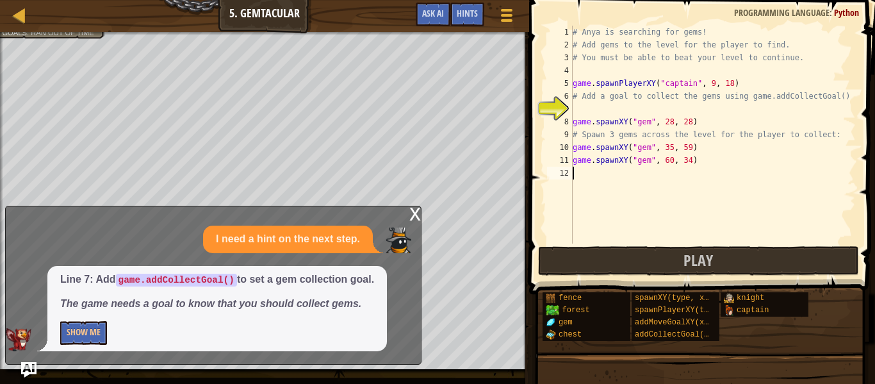
click at [582, 110] on div "# Anya is searching for gems! # Add gems to the level for the player to find. #…" at bounding box center [713, 147] width 286 height 243
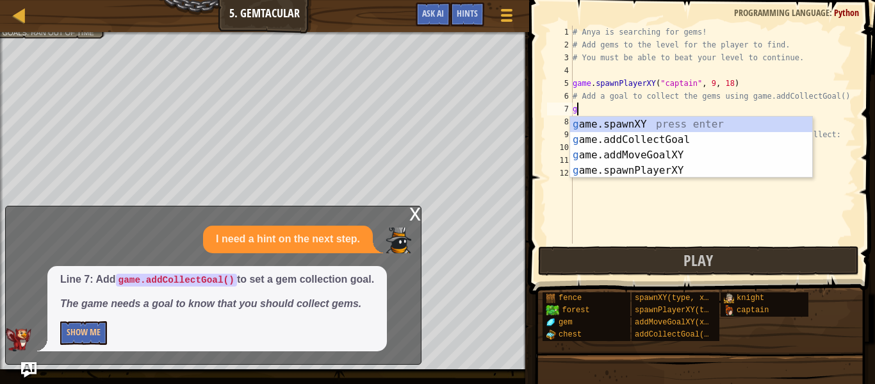
scroll to position [6, 1]
type textarea "game"
click at [607, 127] on div "game .addCollectGoal press enter game .spawnXY press enter game .addMoveGoalXY …" at bounding box center [691, 163] width 242 height 92
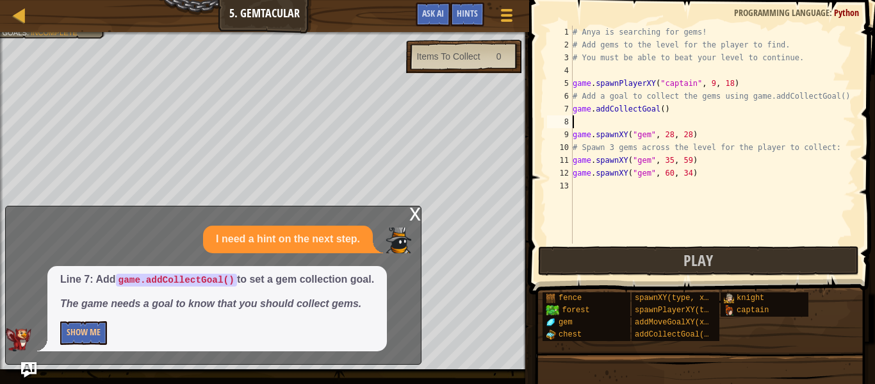
click at [663, 106] on div "# Anya is searching for gems! # Add gems to the level for the player to find. #…" at bounding box center [713, 147] width 286 height 243
click at [673, 106] on div "# Anya is searching for gems! # Add gems to the level for the player to find. #…" at bounding box center [713, 147] width 286 height 243
click at [70, 332] on button "Show Me" at bounding box center [83, 333] width 47 height 24
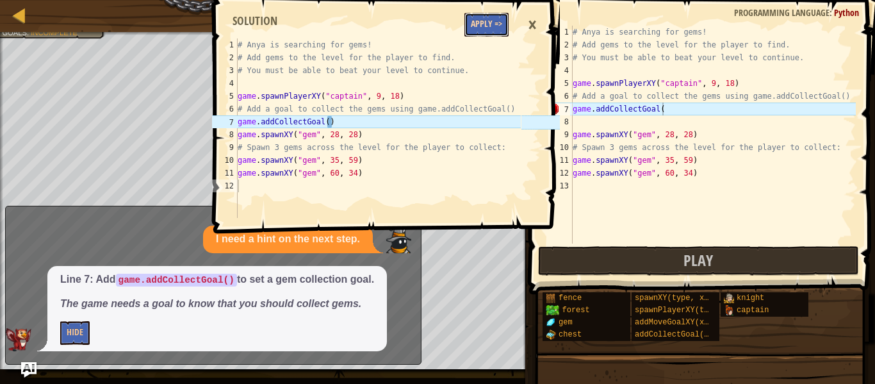
click at [475, 30] on button "Apply =>" at bounding box center [486, 25] width 44 height 24
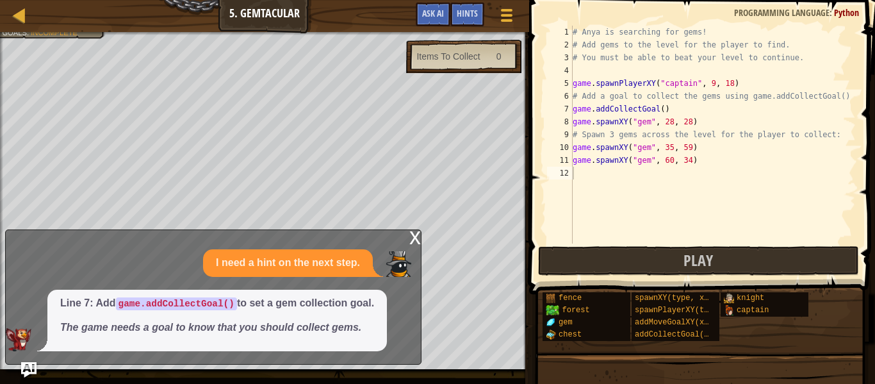
click at [664, 110] on div "# Anya is searching for gems! # Add gems to the level for the player to find. #…" at bounding box center [713, 147] width 286 height 243
click at [662, 111] on div "# Anya is searching for gems! # Add gems to the level for the player to find. #…" at bounding box center [713, 147] width 286 height 243
click at [415, 238] on div "x" at bounding box center [415, 236] width 12 height 13
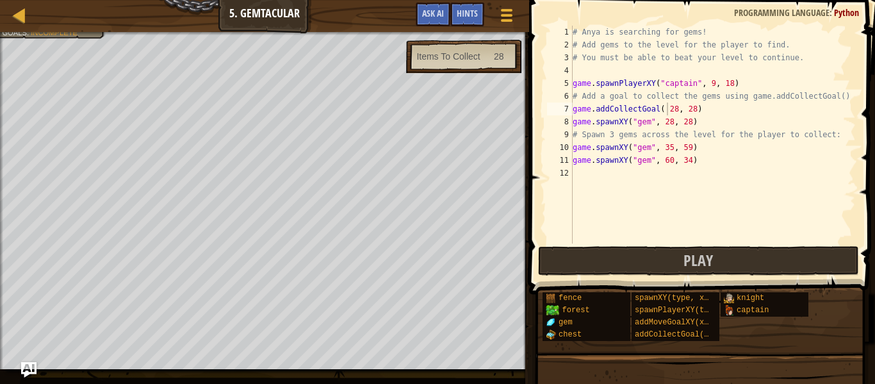
click at [676, 106] on div "# Anya is searching for gems! # Add gems to the level for the player to find. #…" at bounding box center [713, 147] width 286 height 243
click at [693, 108] on div "# Anya is searching for gems! # Add gems to the level for the player to find. #…" at bounding box center [713, 147] width 286 height 243
type textarea "game.addCollectGoal( 60, 35)"
